Goal: Information Seeking & Learning: Compare options

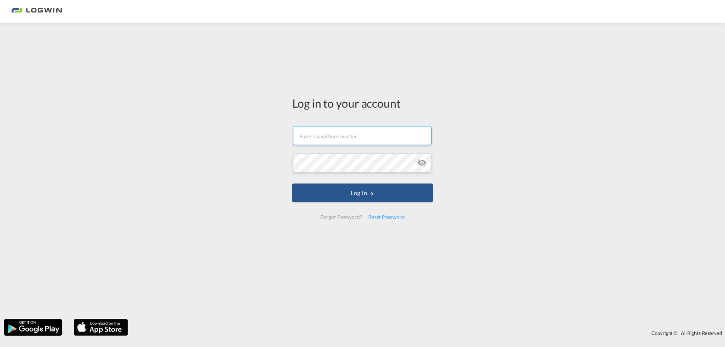
click at [340, 134] on input "text" at bounding box center [362, 135] width 139 height 19
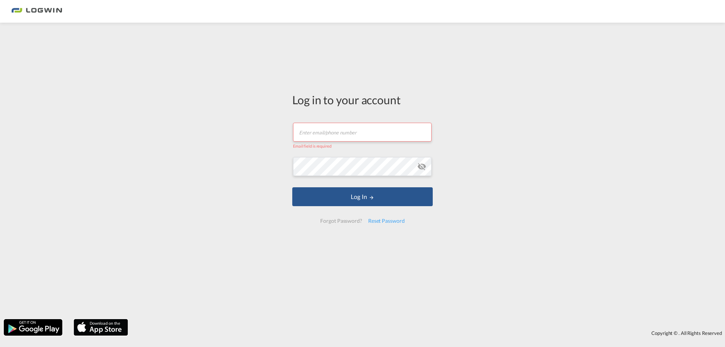
click at [334, 131] on input "text" at bounding box center [362, 132] width 139 height 19
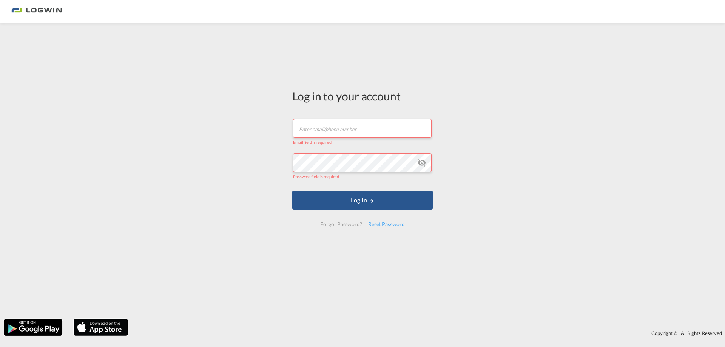
click at [326, 131] on input "text" at bounding box center [362, 128] width 139 height 19
click at [334, 127] on input "text" at bounding box center [362, 128] width 139 height 19
click at [322, 129] on input "text" at bounding box center [362, 128] width 139 height 19
click at [328, 127] on input "text" at bounding box center [362, 128] width 139 height 19
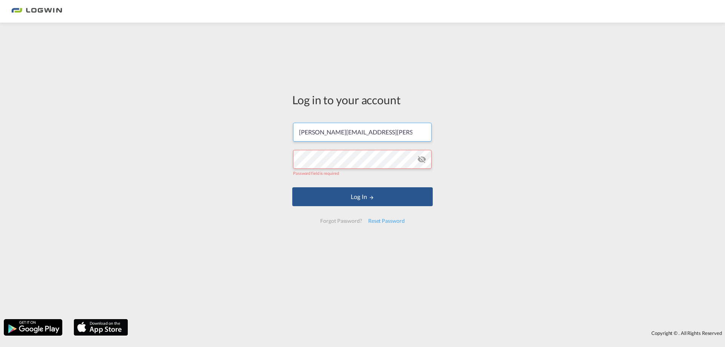
type input "[PERSON_NAME][EMAIL_ADDRESS][PERSON_NAME][DOMAIN_NAME]"
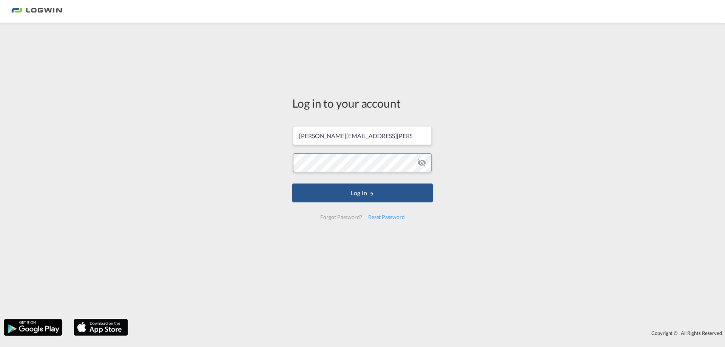
click at [292, 184] on button "Log In" at bounding box center [362, 193] width 141 height 19
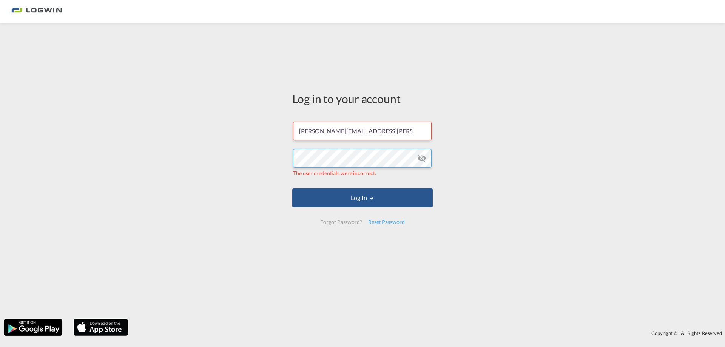
click at [268, 153] on div "Log in to your account [PERSON_NAME][EMAIL_ADDRESS][PERSON_NAME][DOMAIN_NAME] T…" at bounding box center [362, 170] width 725 height 289
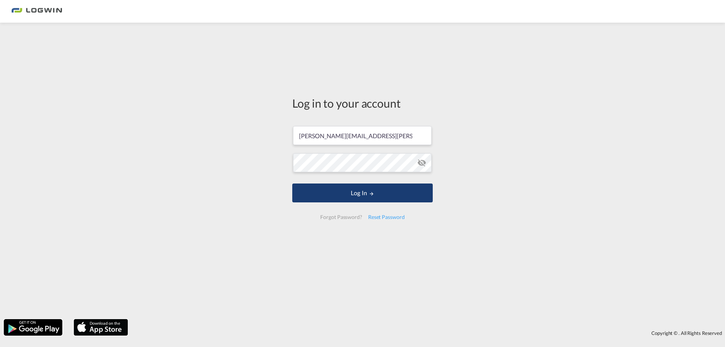
click at [365, 188] on button "Log In" at bounding box center [362, 193] width 141 height 19
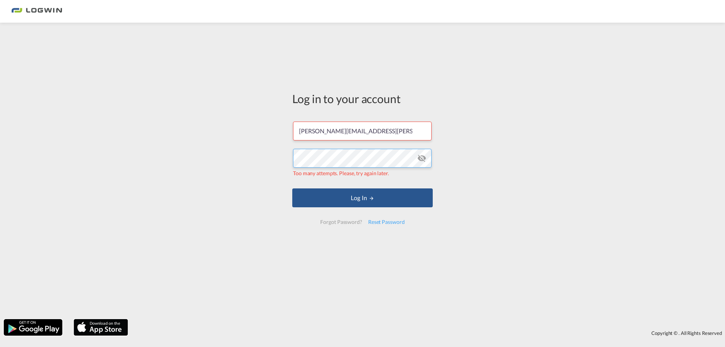
click at [241, 141] on div "Log in to your account [PERSON_NAME][EMAIL_ADDRESS][PERSON_NAME][DOMAIN_NAME] T…" at bounding box center [362, 170] width 725 height 289
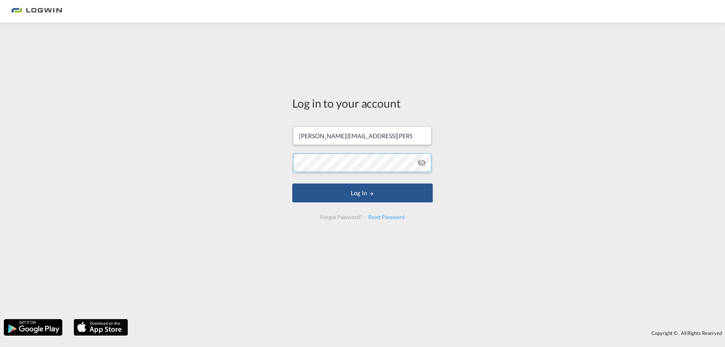
click at [292, 184] on button "Log In" at bounding box center [362, 193] width 141 height 19
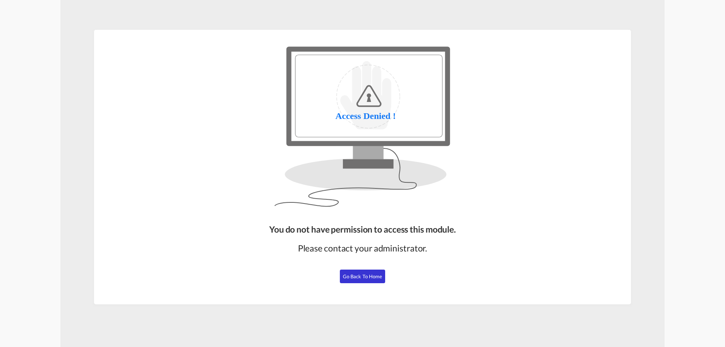
click at [366, 275] on span "Go Back to Home" at bounding box center [363, 277] width 40 height 6
